Goal: Task Accomplishment & Management: Use online tool/utility

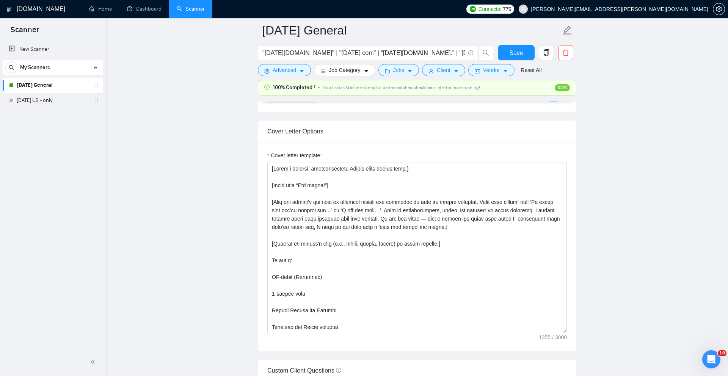
scroll to position [126, 0]
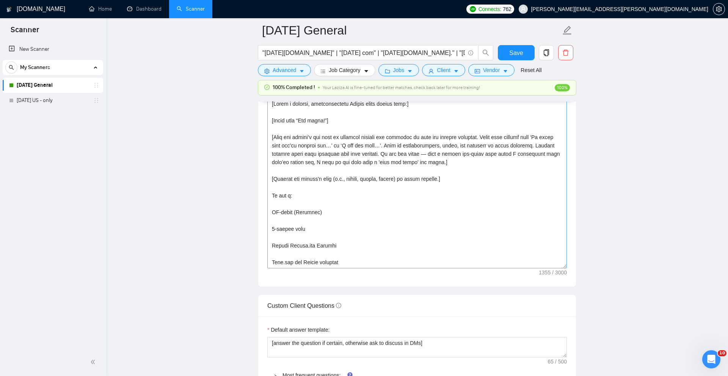
scroll to position [154, 0]
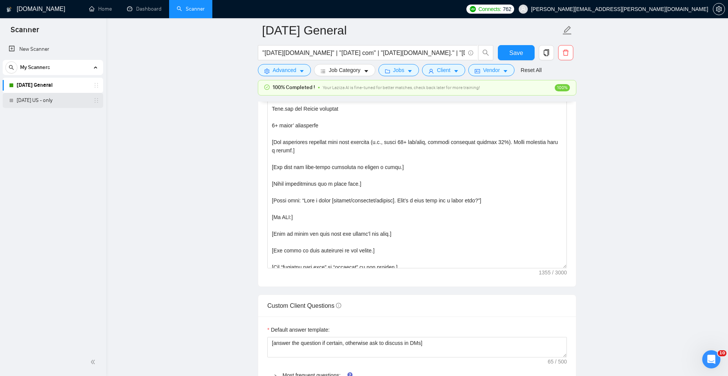
click at [58, 98] on link "[DATE] US - only" at bounding box center [53, 100] width 72 height 15
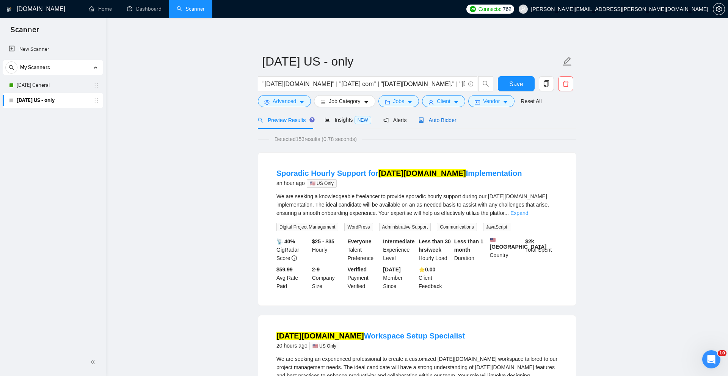
click at [451, 120] on span "Auto Bidder" at bounding box center [438, 120] width 38 height 6
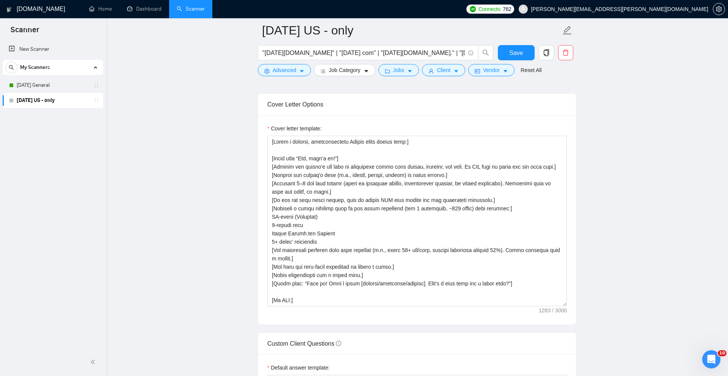
scroll to position [819, 0]
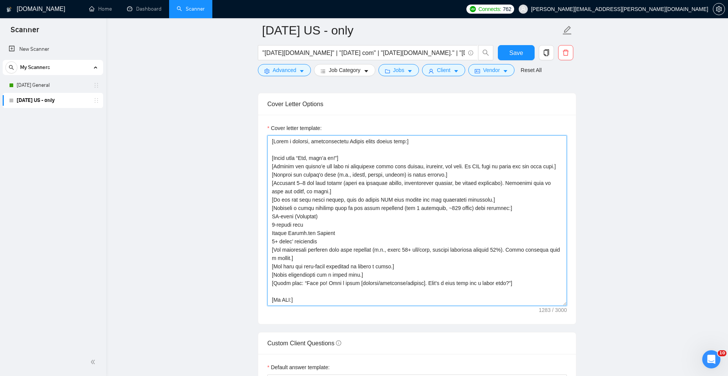
click at [422, 220] on textarea "Cover letter template:" at bounding box center [417, 220] width 300 height 171
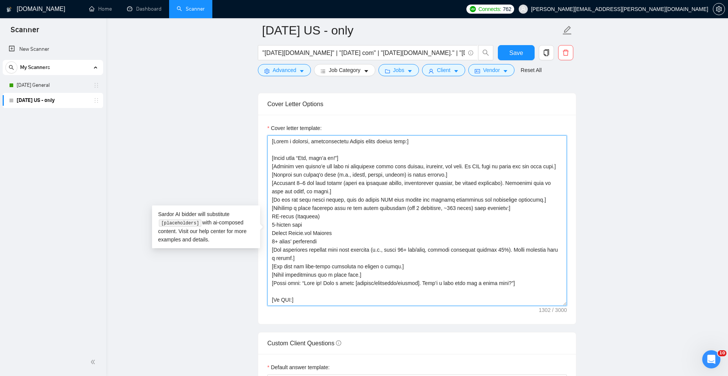
drag, startPoint x: 395, startPoint y: 220, endPoint x: 424, endPoint y: 218, distance: 29.2
click at [424, 218] on textarea "Cover letter template:" at bounding box center [417, 220] width 300 height 171
click at [456, 221] on textarea "Cover letter template:" at bounding box center [417, 220] width 300 height 171
paste textarea "pain points"
type textarea "[Write a concise, conversational Upwork cover letter that:] [Start with “Hey, w…"
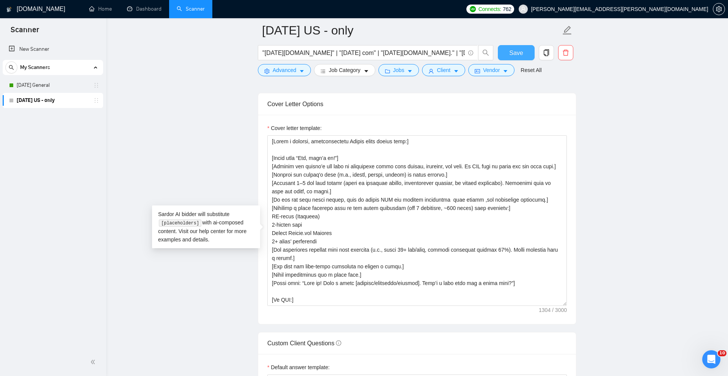
click at [509, 52] on button "Save" at bounding box center [516, 52] width 37 height 15
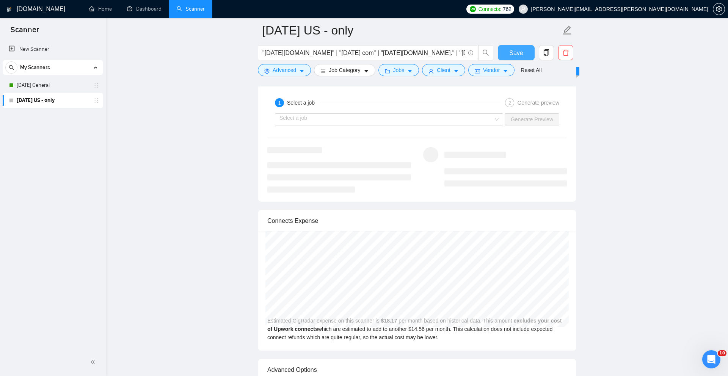
scroll to position [1471, 0]
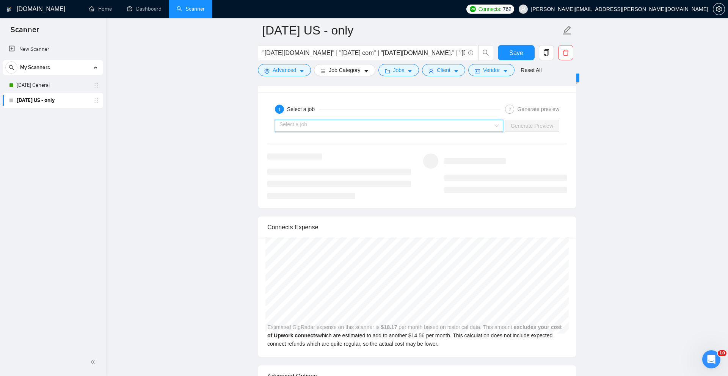
click at [390, 132] on input "search" at bounding box center [386, 125] width 214 height 11
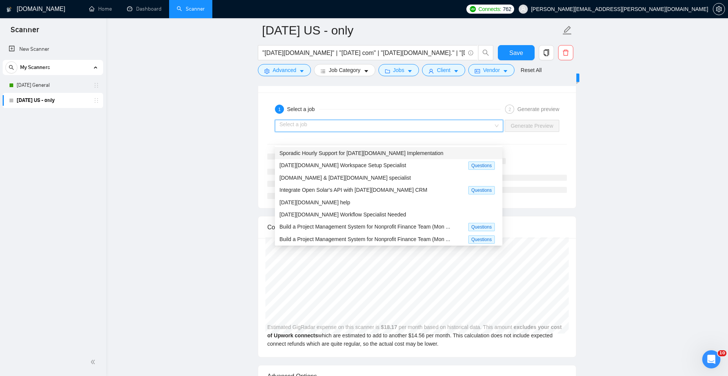
click at [423, 155] on div "Sporadic Hourly Support for Monday.com Implementation" at bounding box center [388, 153] width 218 height 8
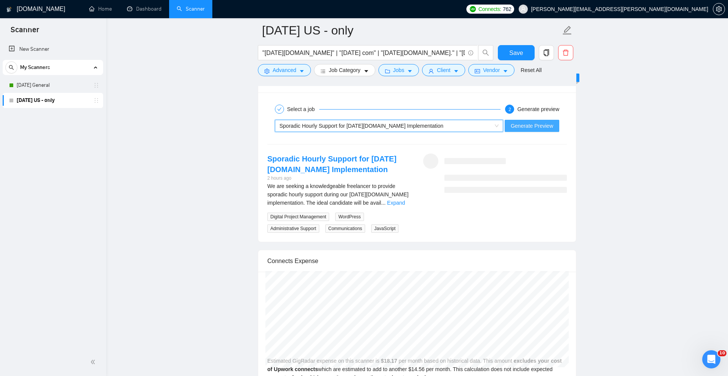
click at [540, 130] on span "Generate Preview" at bounding box center [532, 126] width 42 height 8
